Goal: Task Accomplishment & Management: Manage account settings

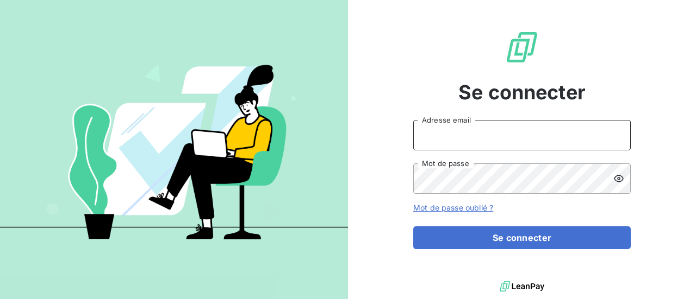
click at [556, 136] on input "Adresse email" at bounding box center [521, 135] width 217 height 30
type input "[PERSON_NAME][EMAIL_ADDRESS][DOMAIN_NAME]"
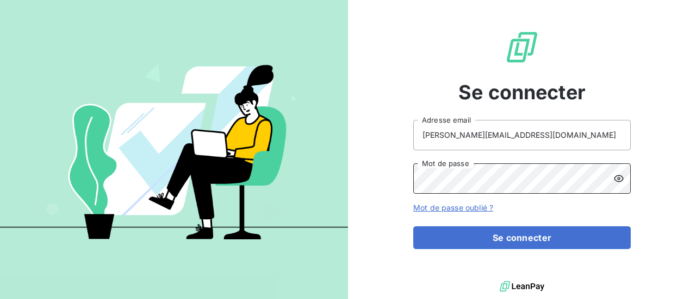
click at [413, 227] on button "Se connecter" at bounding box center [521, 238] width 217 height 23
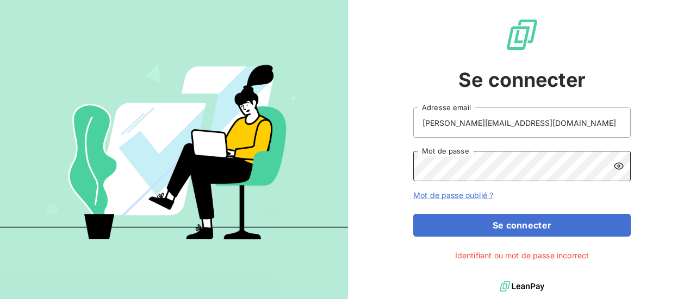
click at [413, 214] on button "Se connecter" at bounding box center [521, 225] width 217 height 23
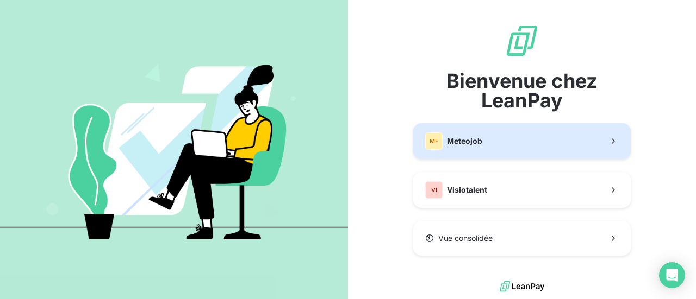
click at [513, 139] on button "ME Meteojob" at bounding box center [521, 141] width 217 height 36
